Goal: Find specific page/section: Find specific page/section

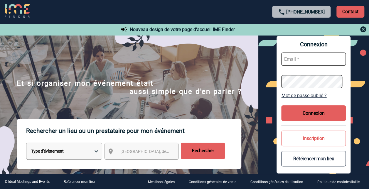
click at [294, 57] on input "text" at bounding box center [313, 59] width 65 height 13
type input "[PERSON_NAME][EMAIL_ADDRESS][DOMAIN_NAME]"
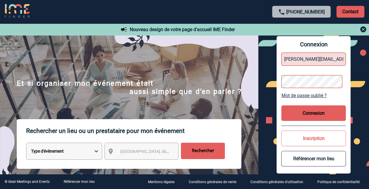
click at [308, 111] on button "Connexion" at bounding box center [313, 113] width 65 height 16
click at [278, 82] on div "Connexion [PERSON_NAME][EMAIL_ADDRESS][DOMAIN_NAME] Mot de passe oublié ? Conne…" at bounding box center [313, 104] width 111 height 139
click at [312, 112] on button "Connexion" at bounding box center [313, 113] width 65 height 16
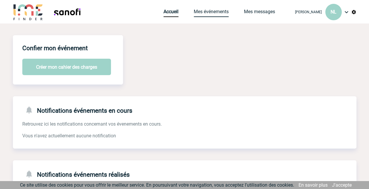
click at [214, 12] on link "Mes événements" at bounding box center [211, 13] width 35 height 8
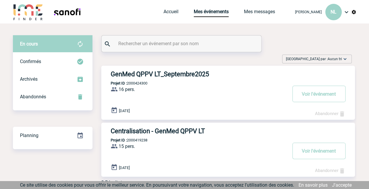
click at [156, 72] on h3 "GenMed QPPV LT_Septembre2025" at bounding box center [199, 73] width 176 height 7
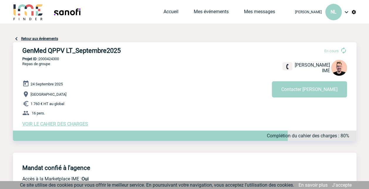
click at [57, 124] on span "VOIR LE CAHIER DES CHARGES" at bounding box center [55, 124] width 66 height 6
